Goal: Task Accomplishment & Management: Manage account settings

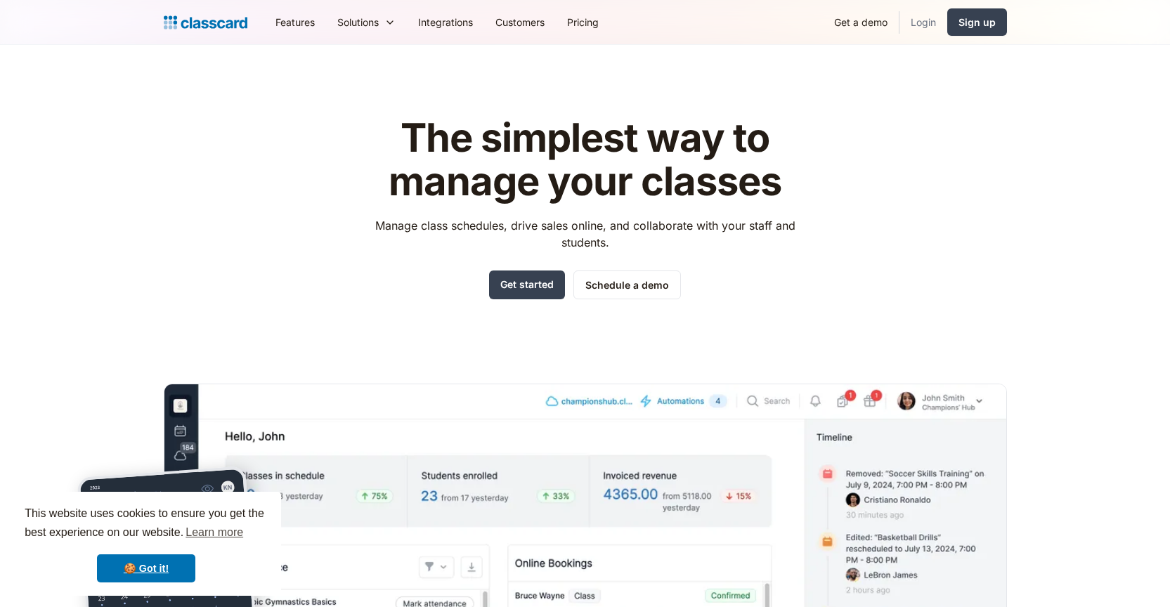
click at [941, 20] on link "Login" at bounding box center [923, 22] width 48 height 32
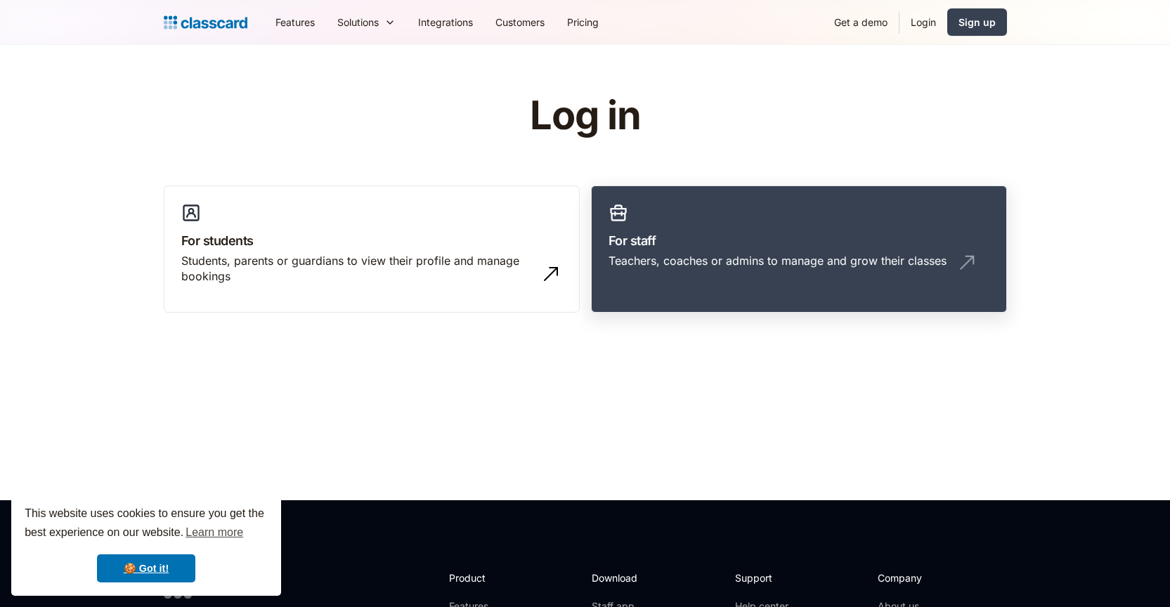
click at [690, 248] on h3 "For staff" at bounding box center [798, 240] width 381 height 19
